Goal: Task Accomplishment & Management: Use online tool/utility

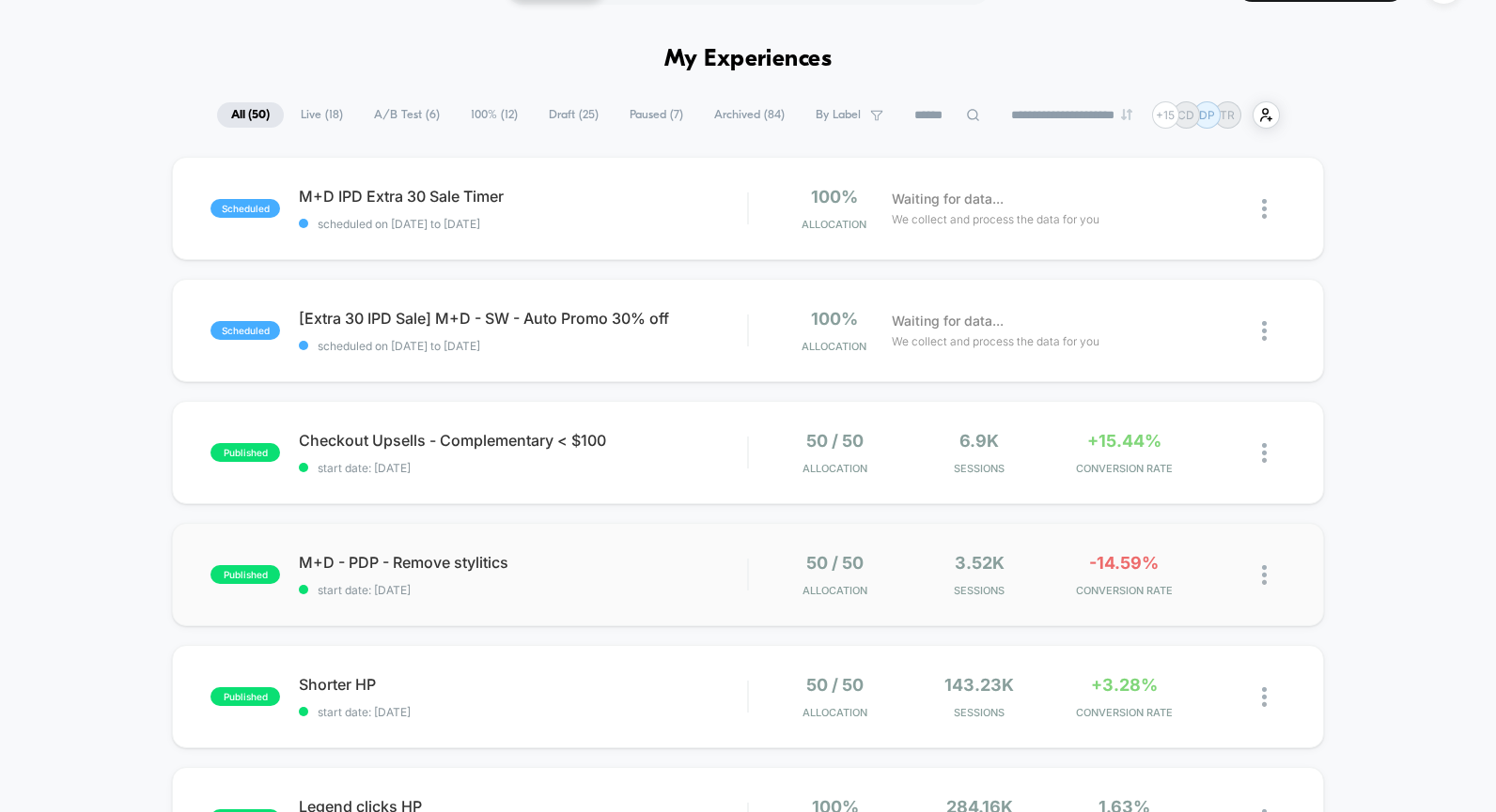
scroll to position [61, 0]
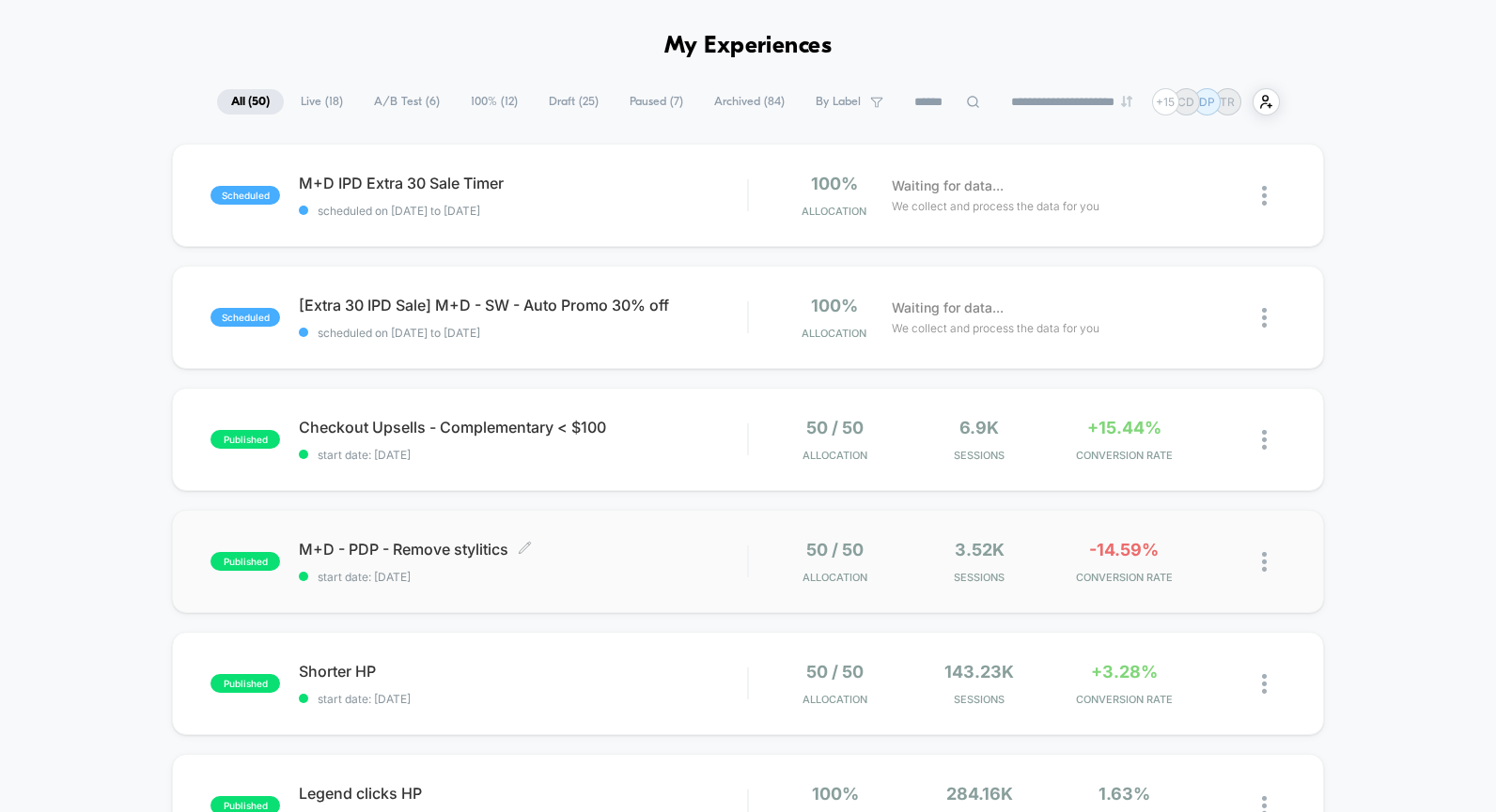
click at [657, 565] on div "M+D - PDP - Remove stylitics Click to edit experience details Click to edit exp…" at bounding box center [523, 562] width 449 height 44
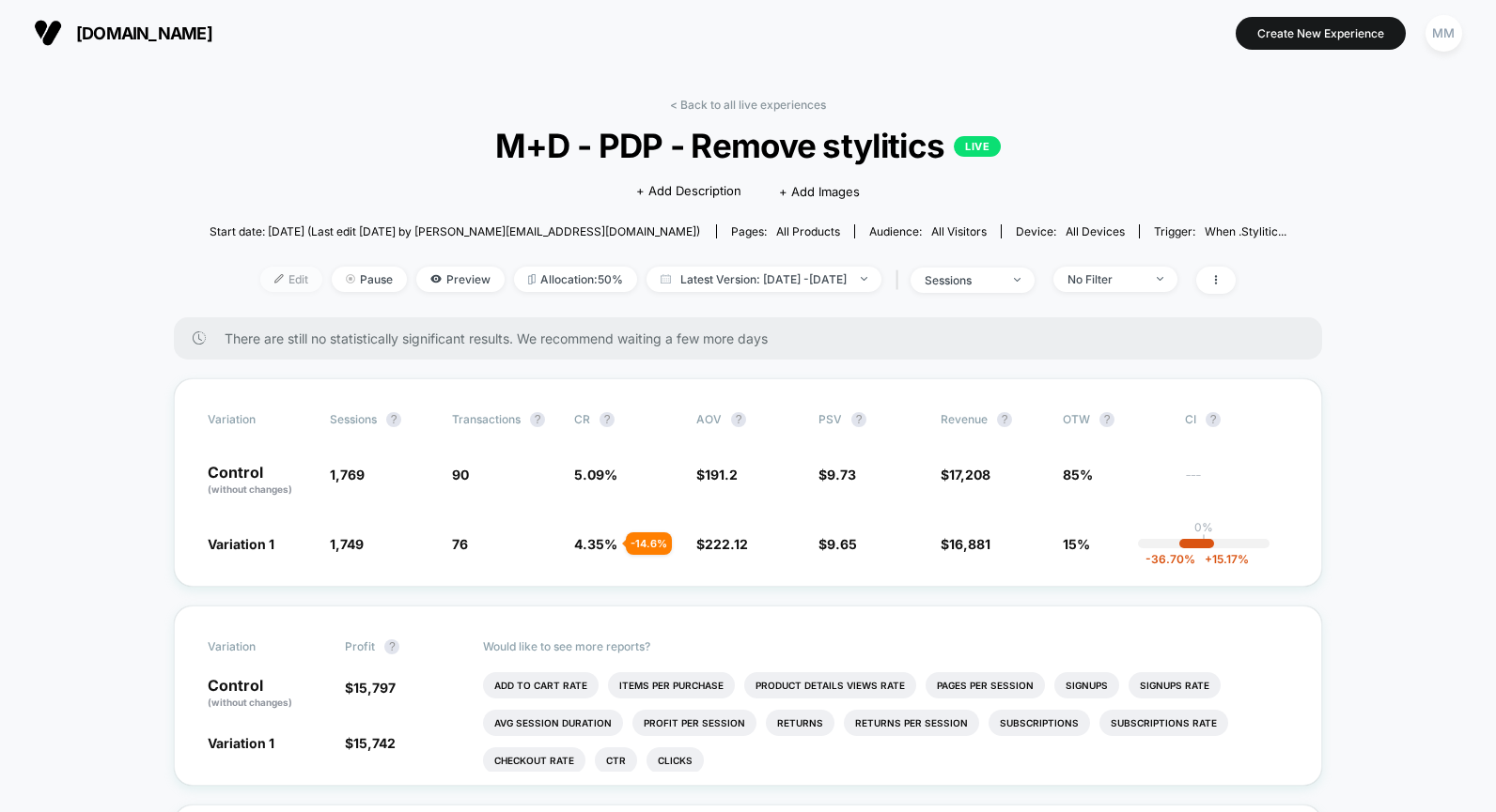
click at [268, 286] on span "Edit" at bounding box center [290, 279] width 62 height 26
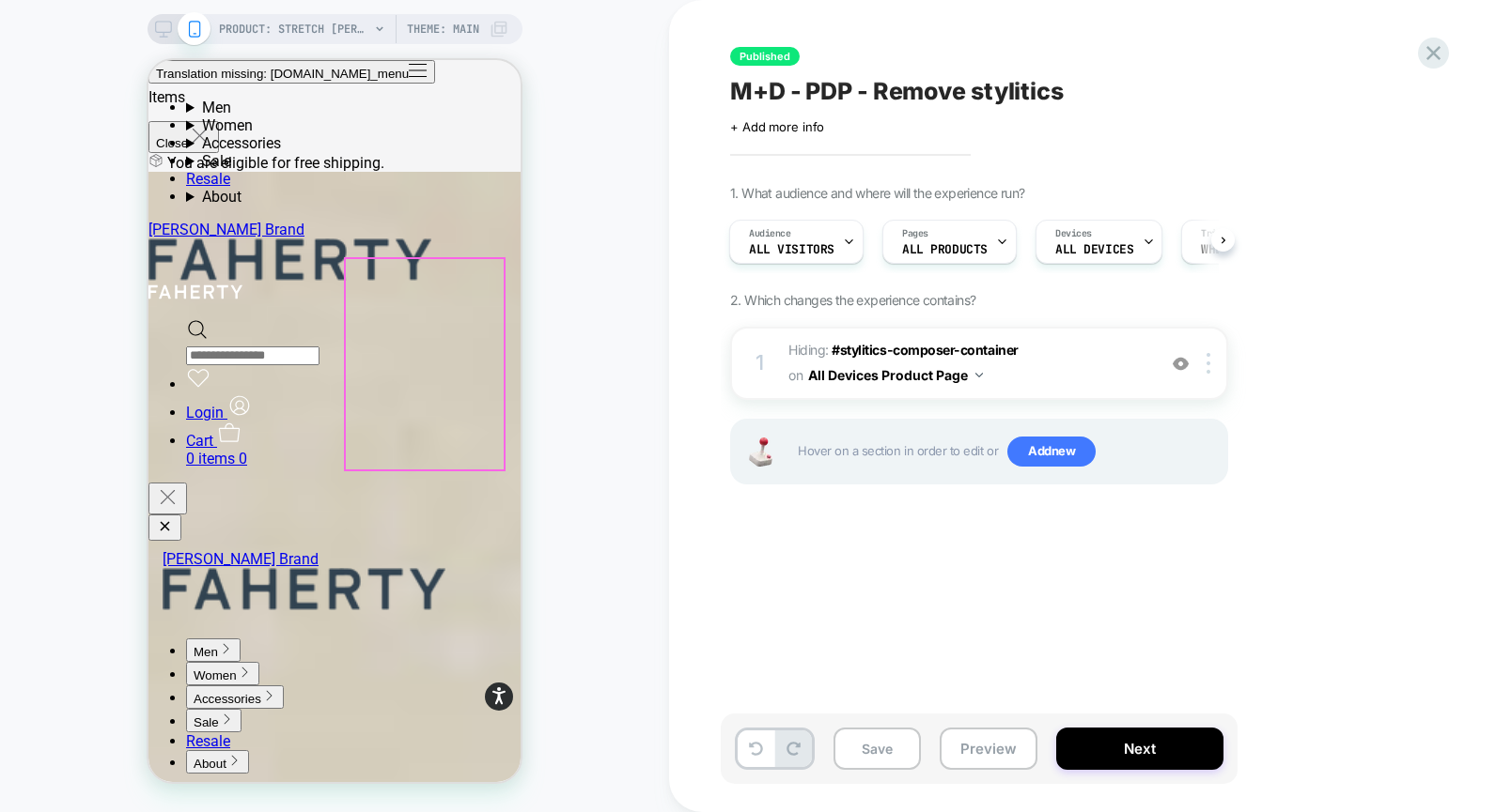
scroll to position [2395, 0]
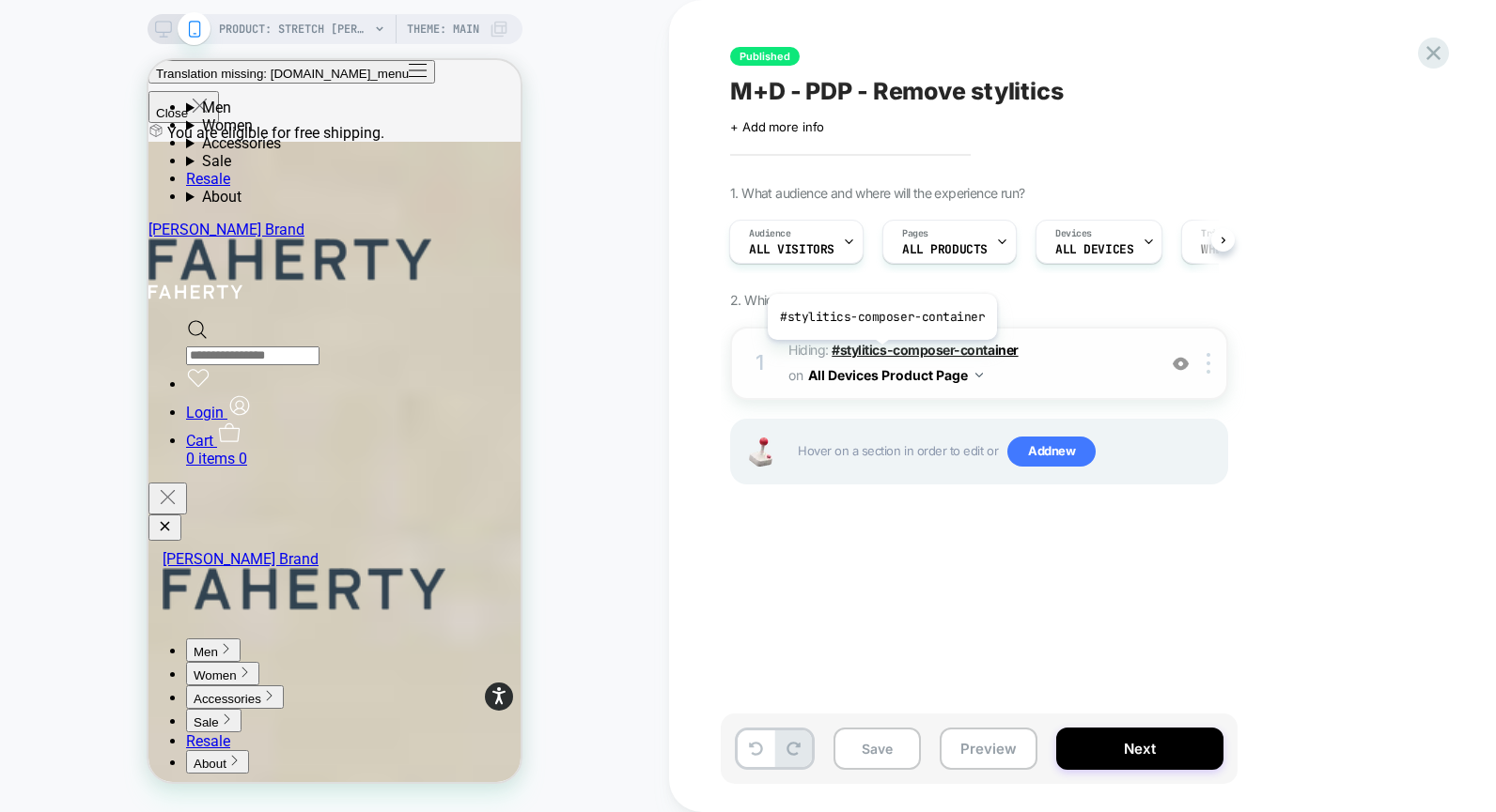
click at [880, 354] on span "#stylitics-composer-container" at bounding box center [924, 349] width 186 height 16
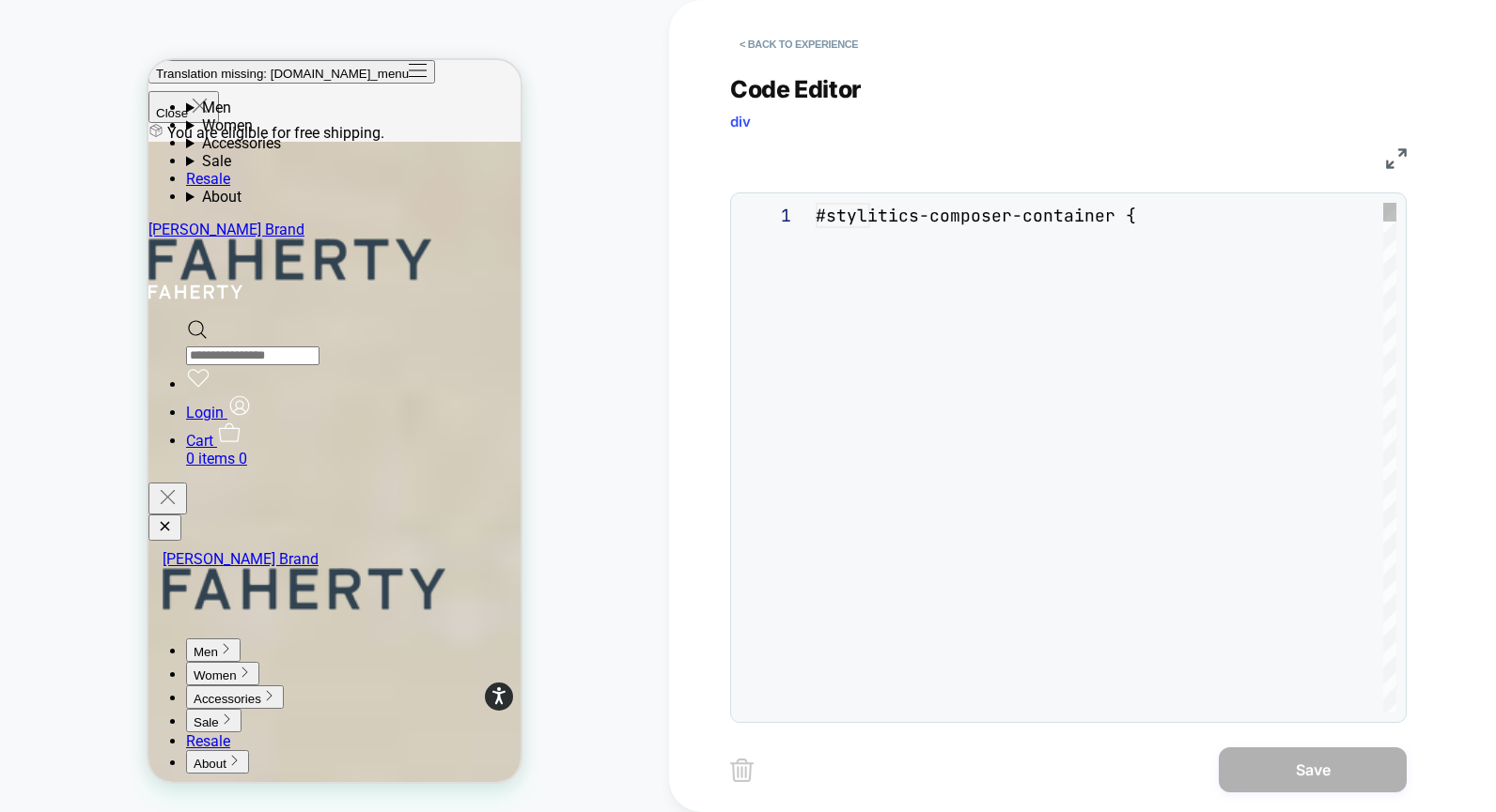
scroll to position [76, 0]
click at [807, 50] on button "< Back to experience" at bounding box center [799, 45] width 137 height 30
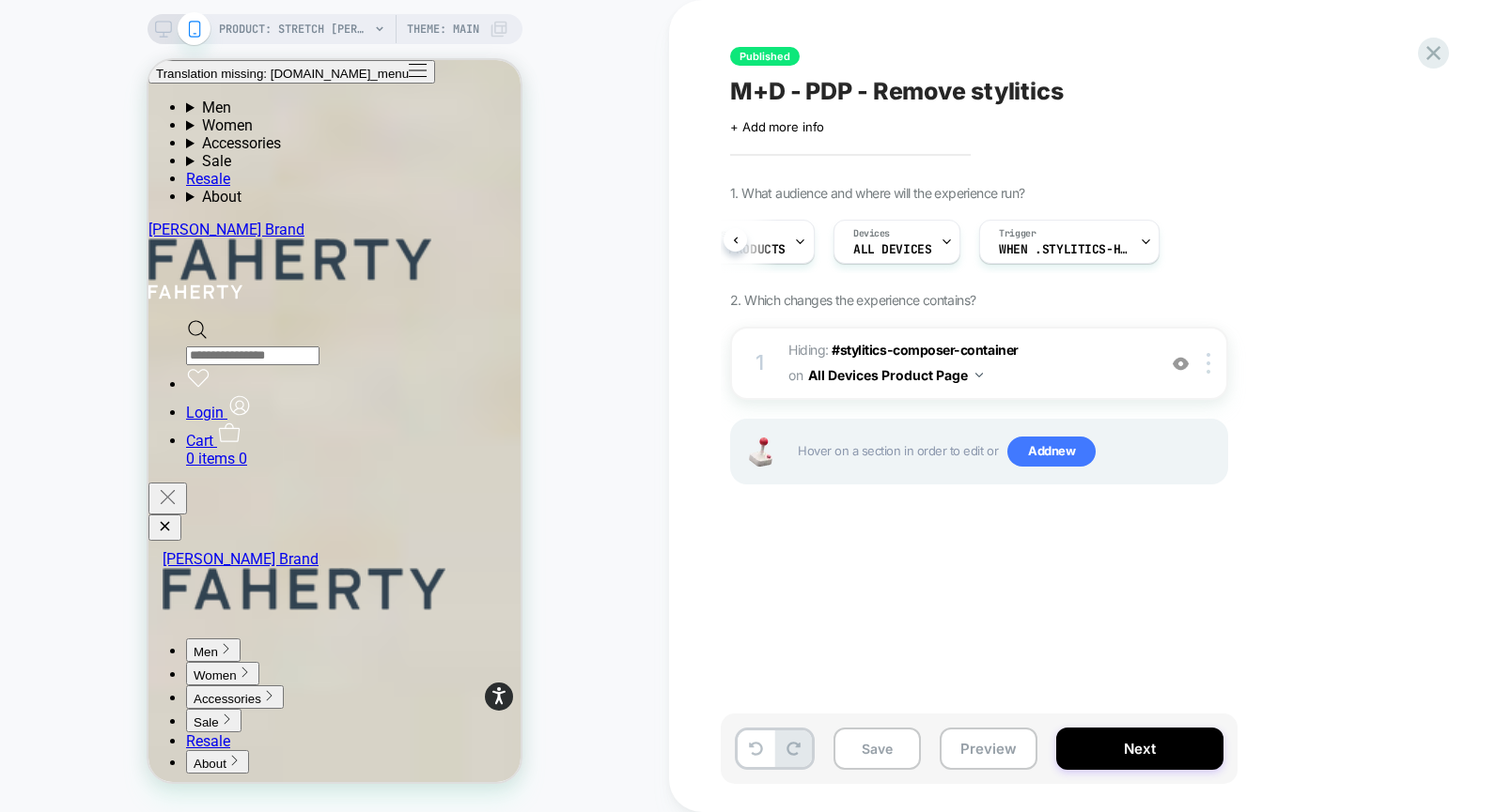
scroll to position [4753, 0]
click at [1441, 57] on icon at bounding box center [1433, 52] width 26 height 26
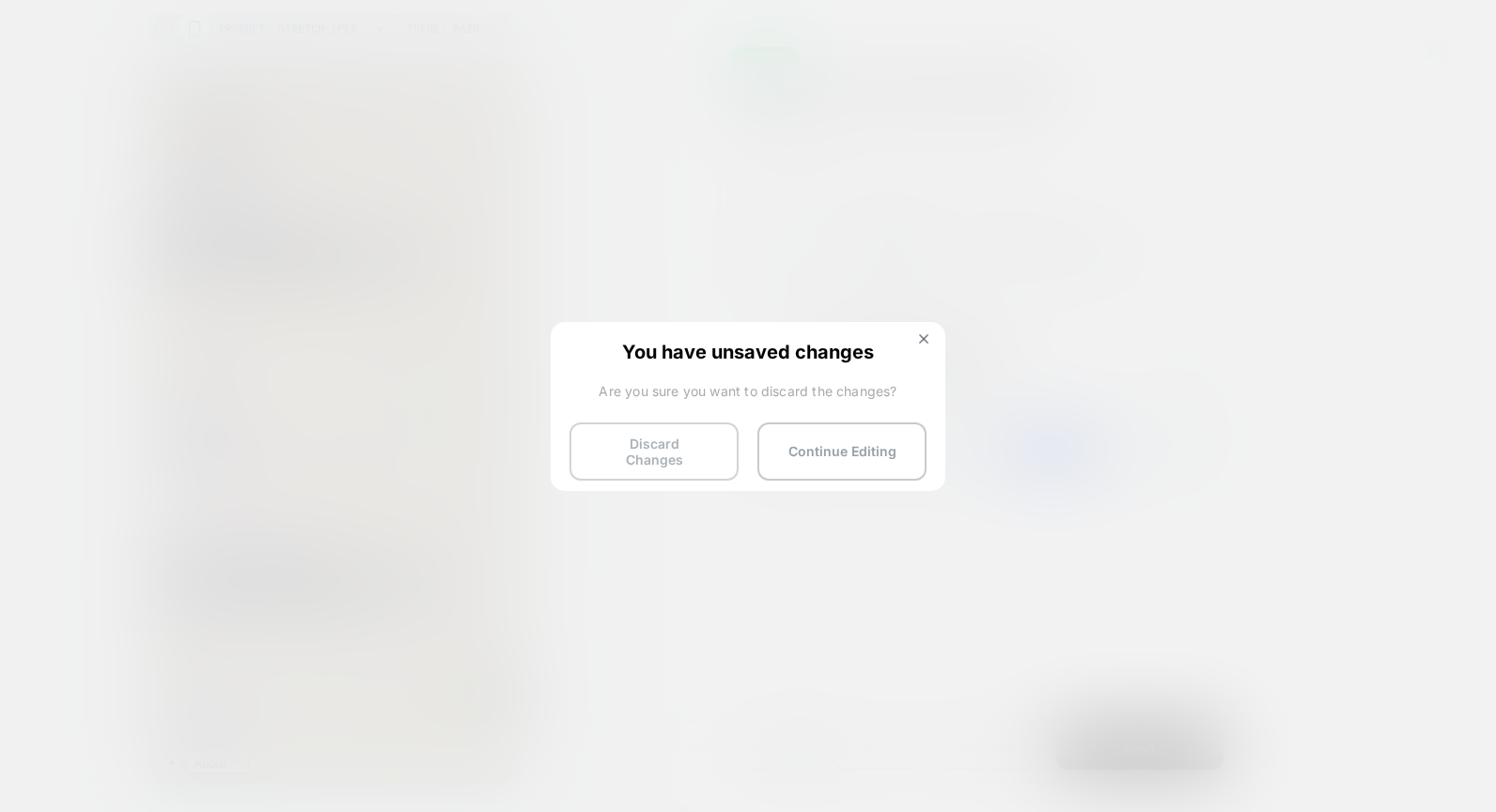
click at [660, 465] on button "Discard Changes" at bounding box center [654, 451] width 170 height 58
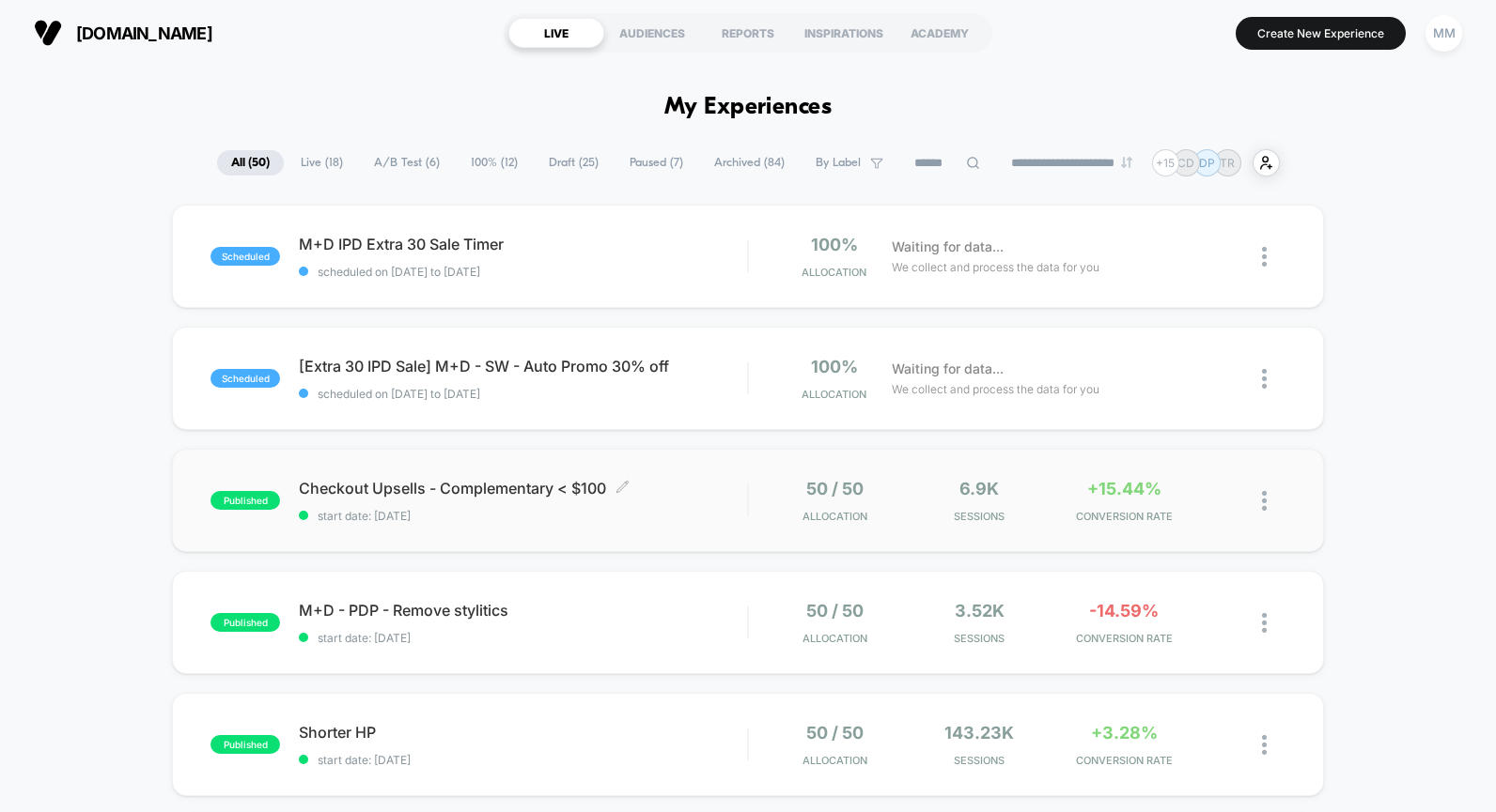
click at [679, 511] on span "start date: [DATE]" at bounding box center [523, 516] width 449 height 14
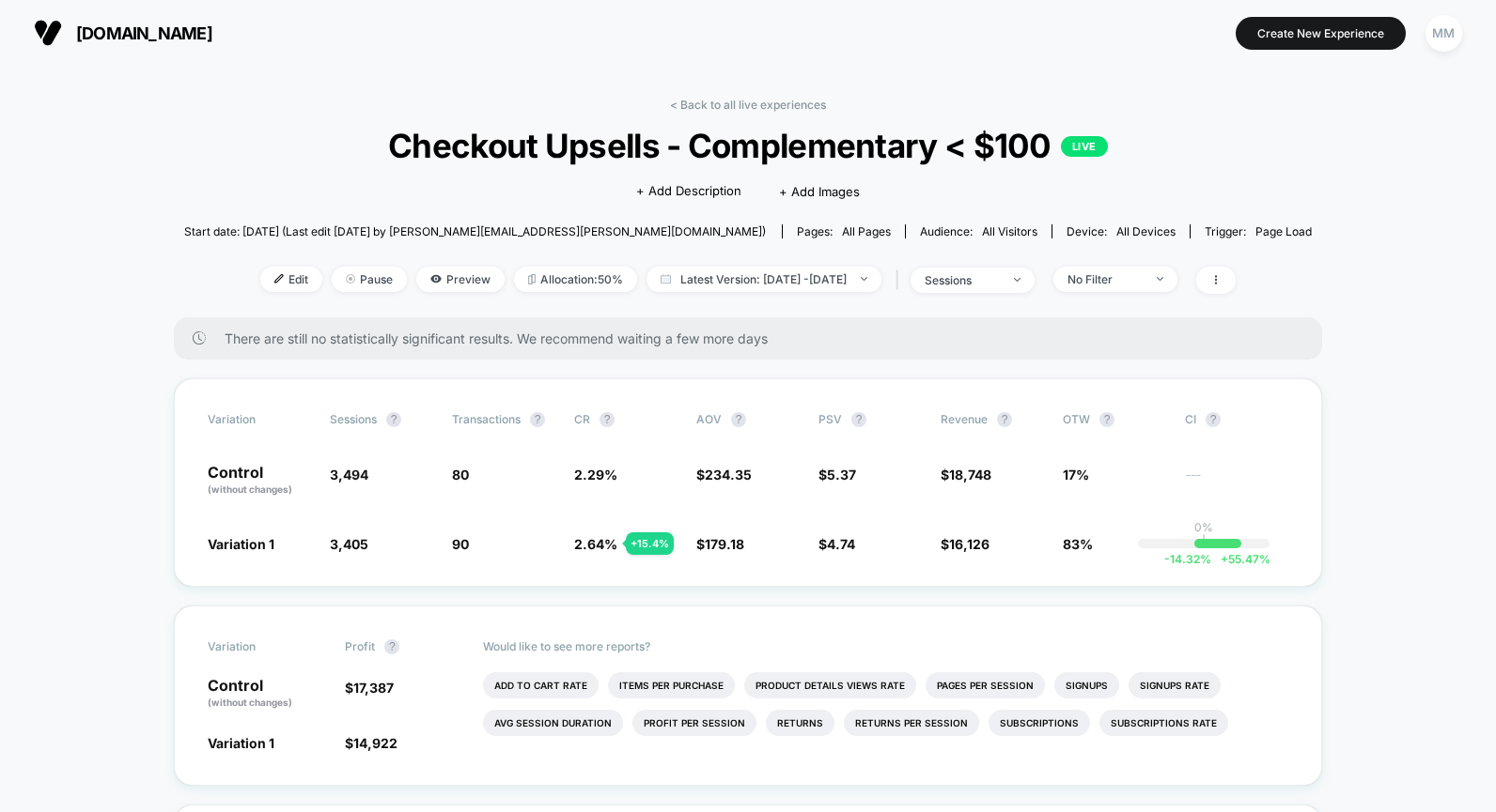
click at [673, 116] on div "< Back to all live experiences Checkout Upsells - Complementary < $100 LIVE Cli…" at bounding box center [748, 208] width 1128 height 220
click at [679, 103] on link "< Back to all live experiences" at bounding box center [748, 105] width 156 height 14
